Goal: Transaction & Acquisition: Purchase product/service

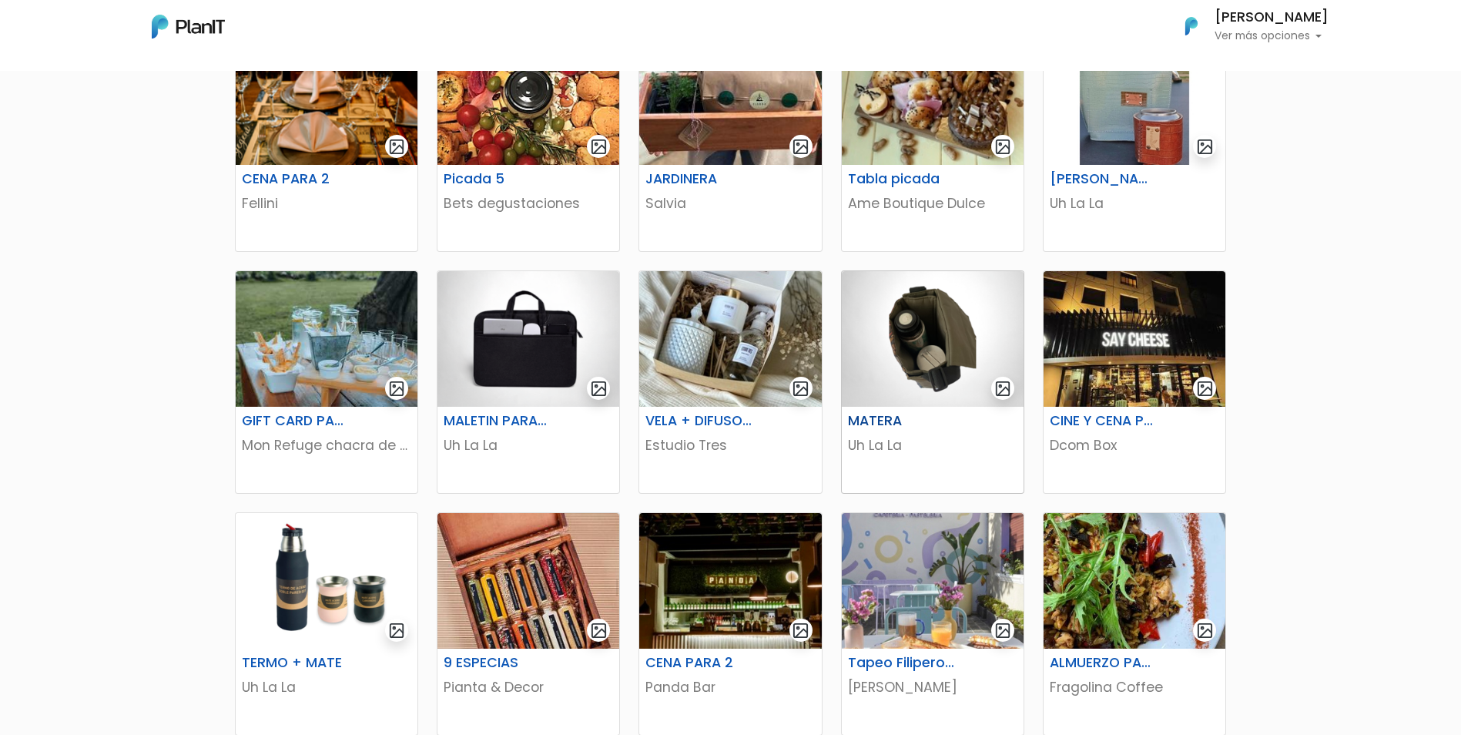
scroll to position [308, 0]
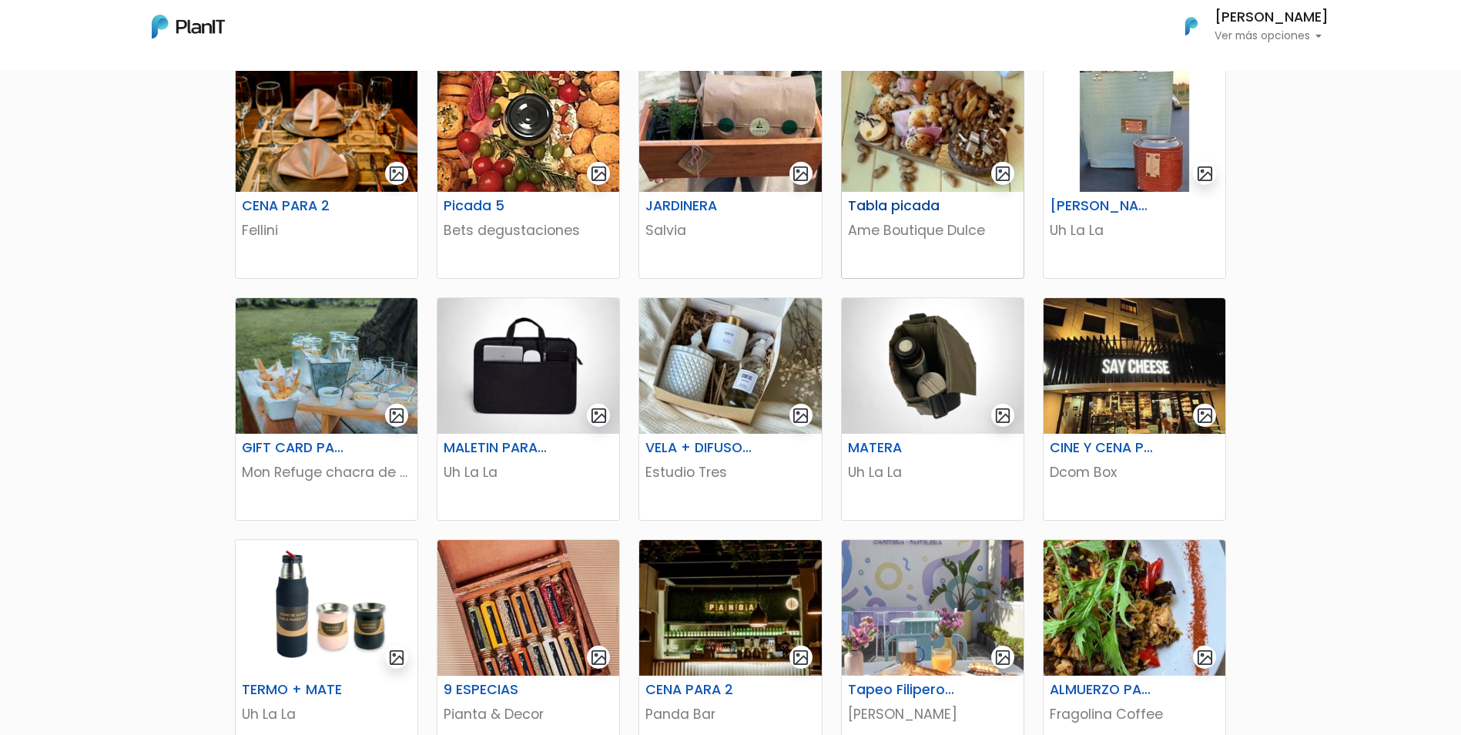
click at [943, 184] on img at bounding box center [933, 124] width 182 height 136
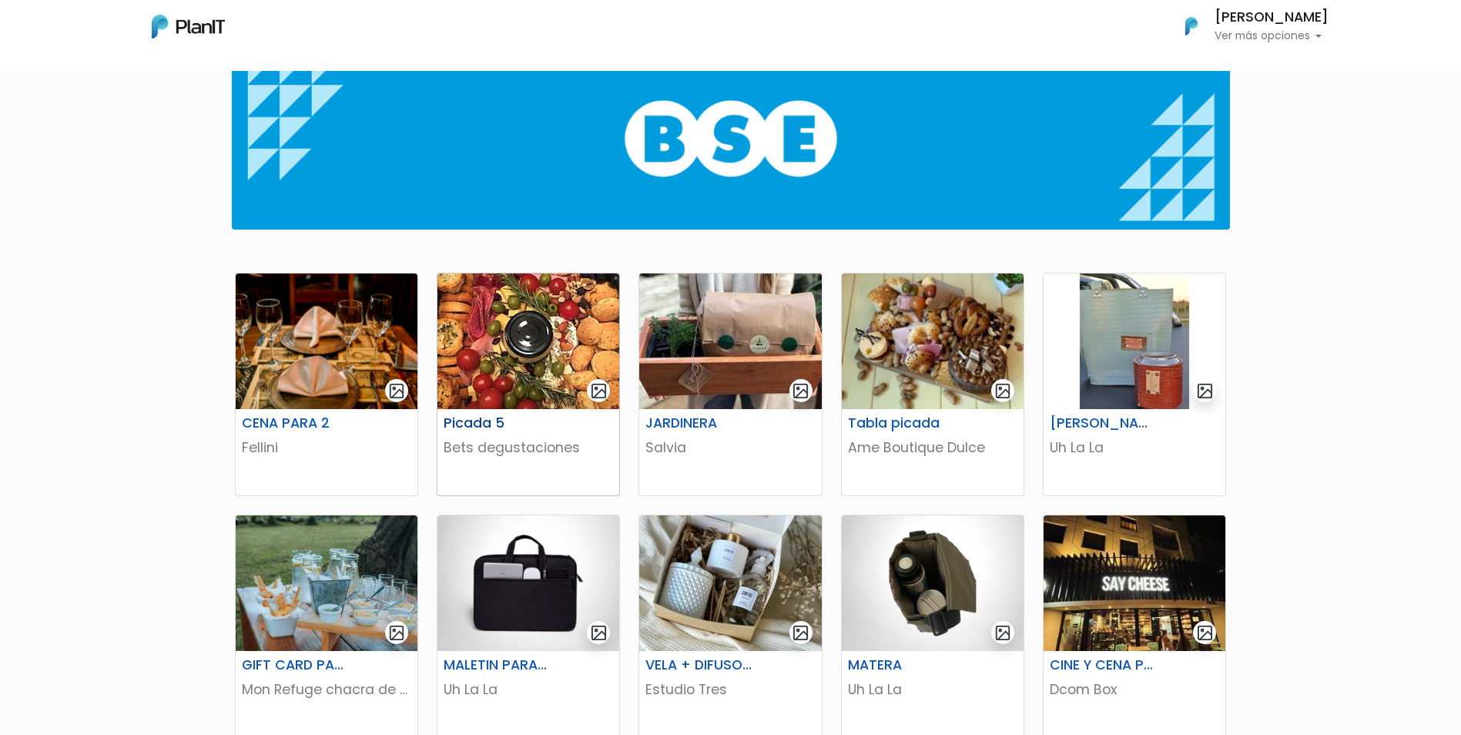
scroll to position [77, 0]
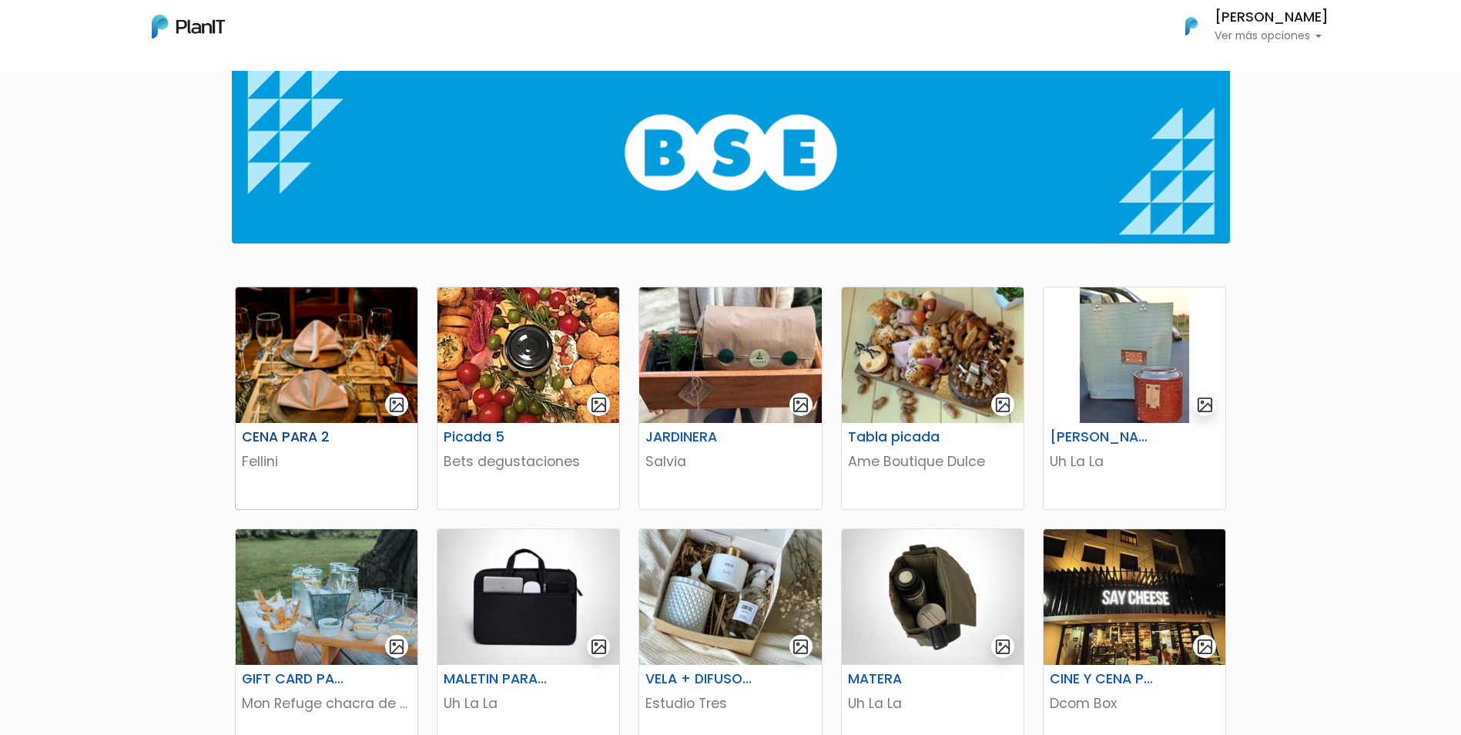
click at [306, 363] on img at bounding box center [327, 355] width 182 height 136
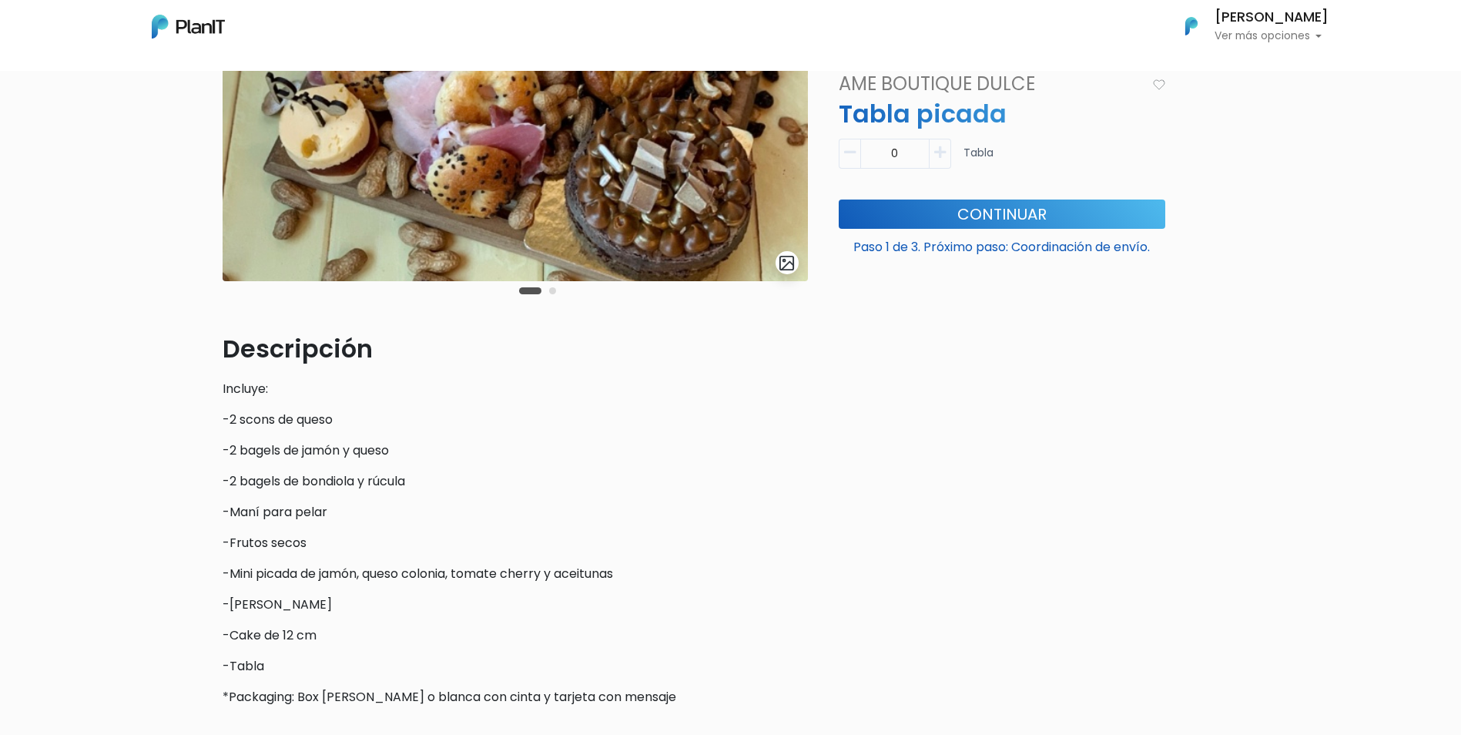
scroll to position [231, 0]
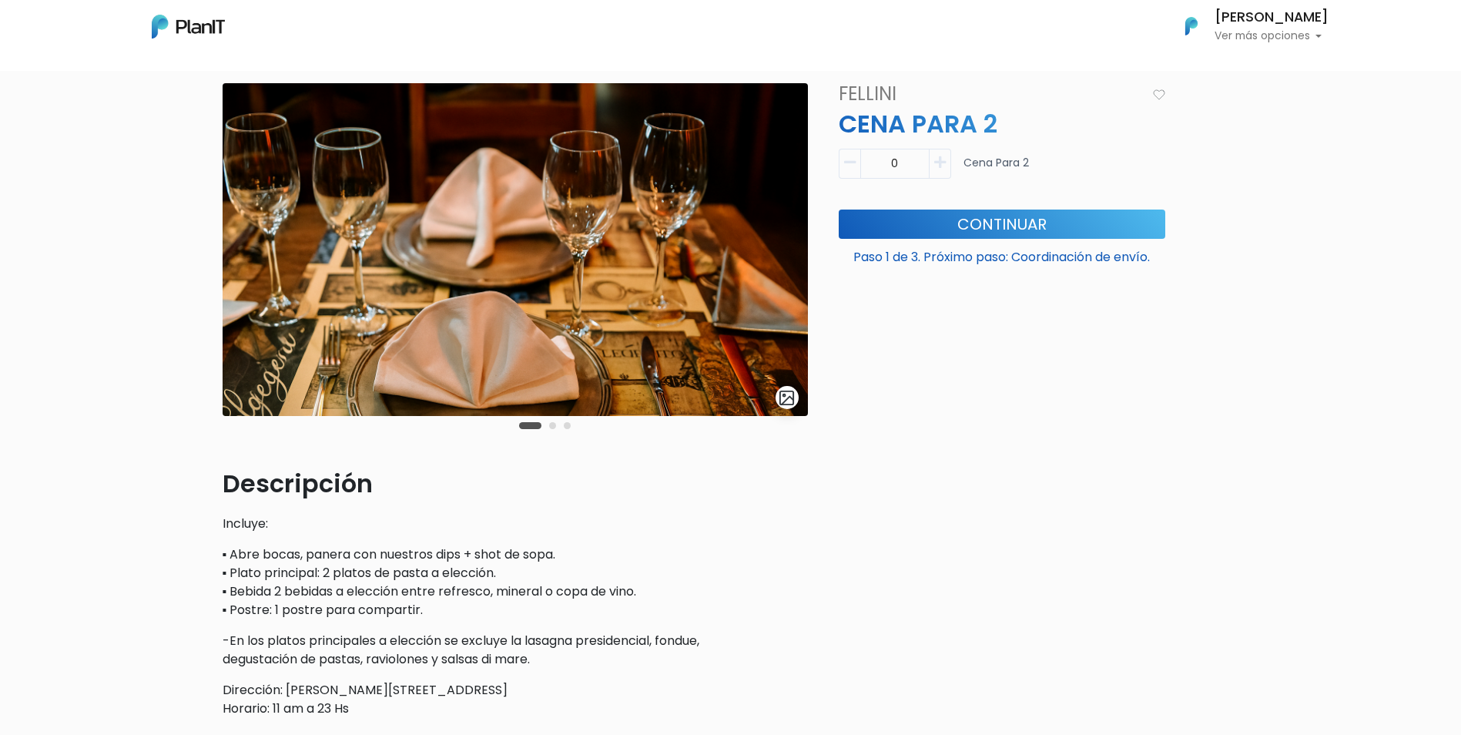
scroll to position [154, 0]
